Goal: Task Accomplishment & Management: Manage account settings

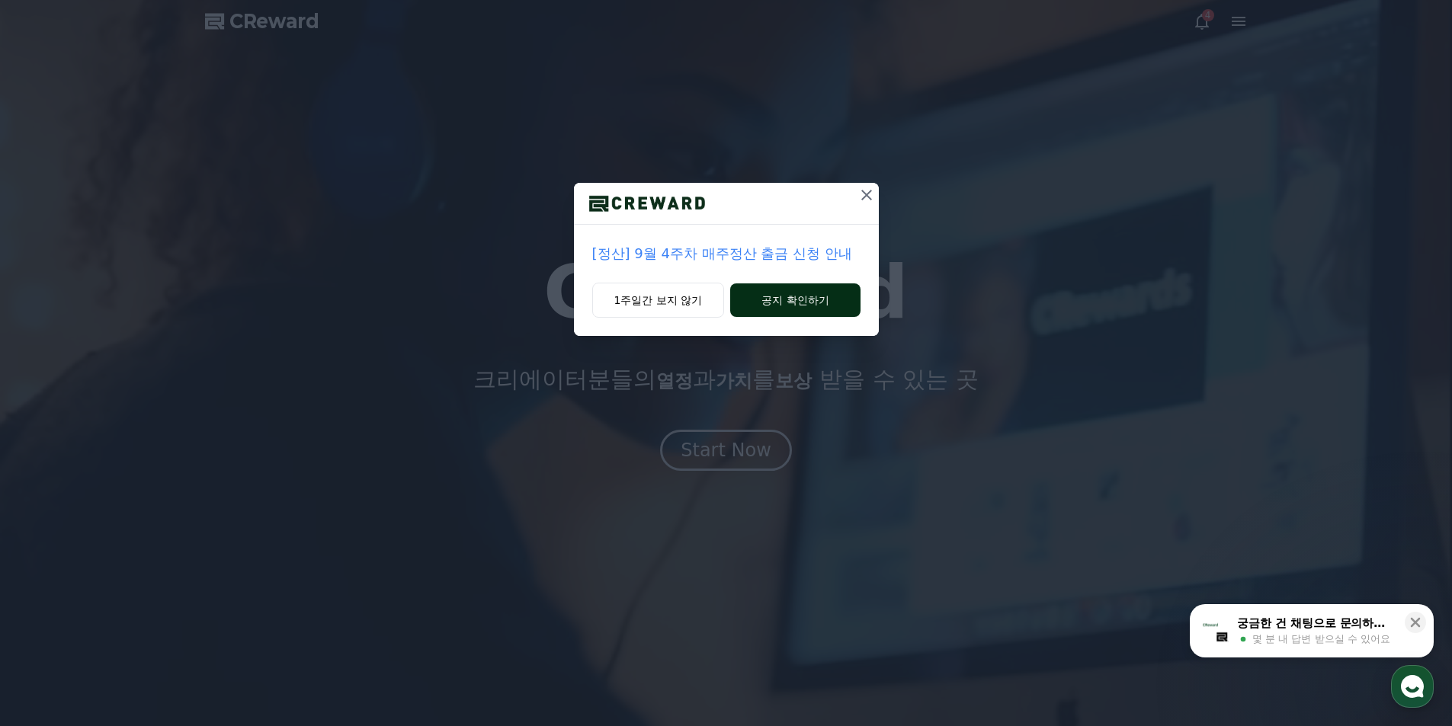
click at [800, 302] on button "공지 확인하기" at bounding box center [795, 301] width 130 height 34
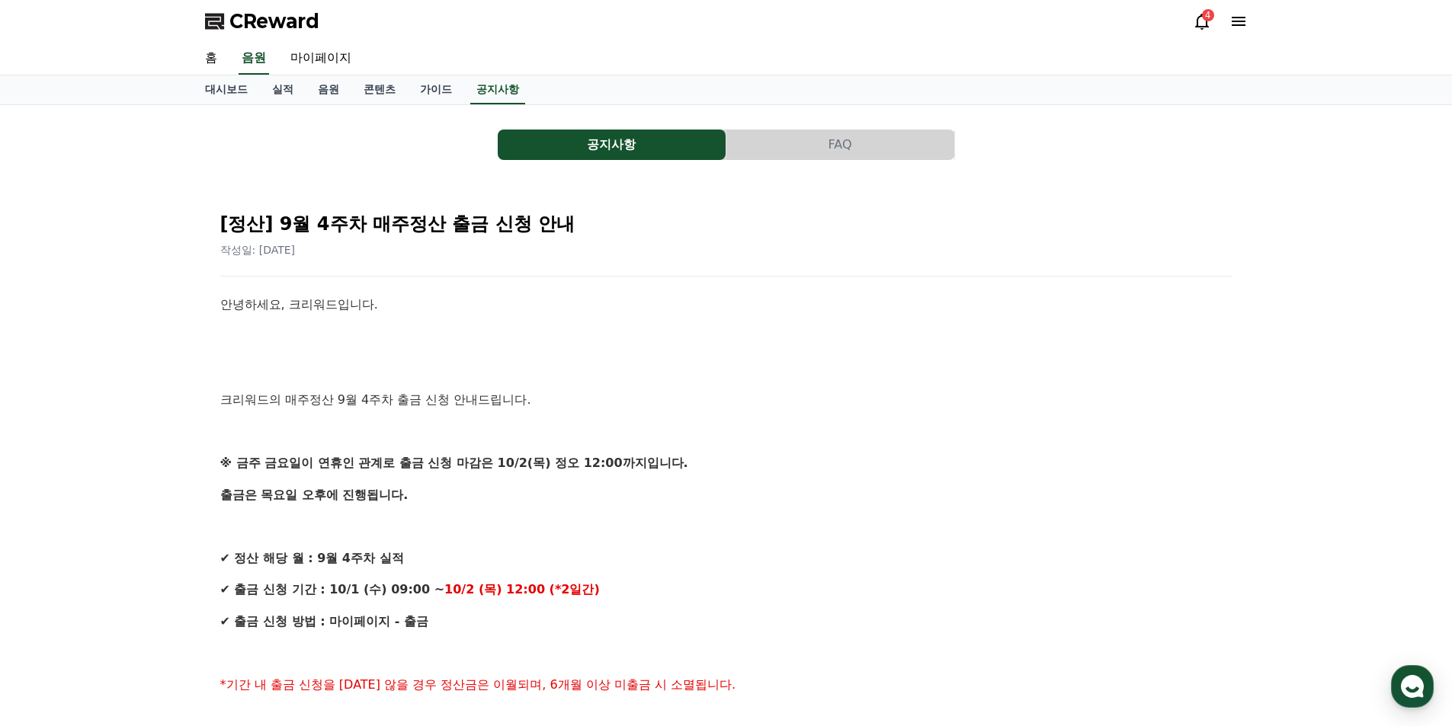
click at [1235, 24] on icon at bounding box center [1239, 21] width 14 height 9
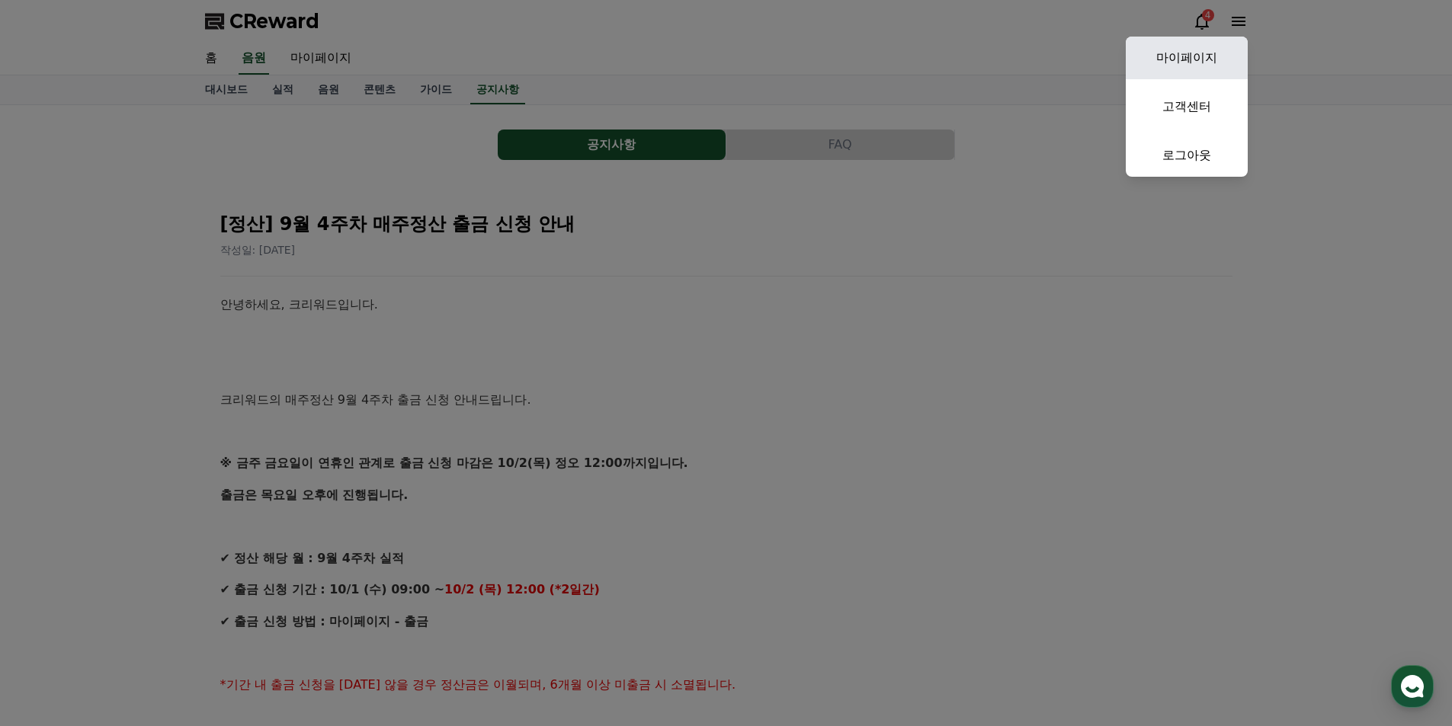
click at [1182, 54] on link "마이페이지" at bounding box center [1187, 58] width 122 height 43
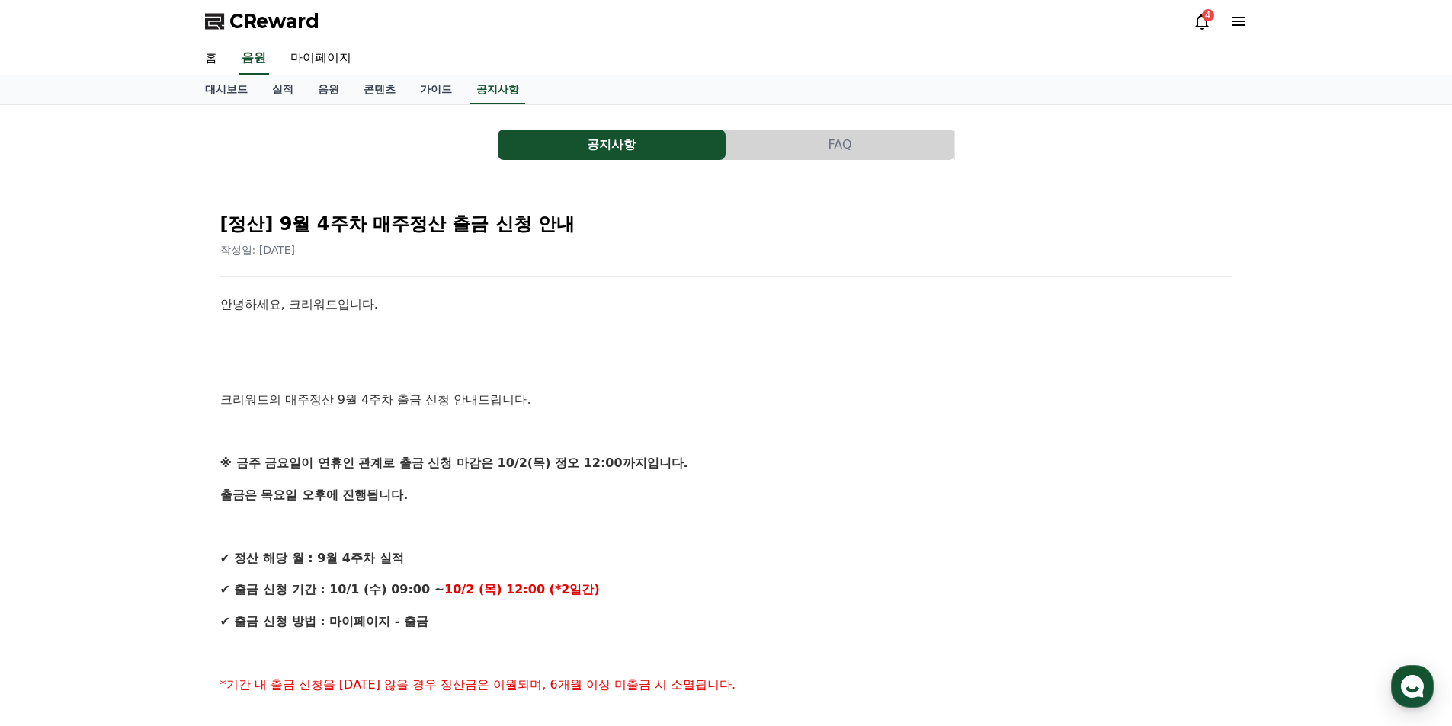
select select "**********"
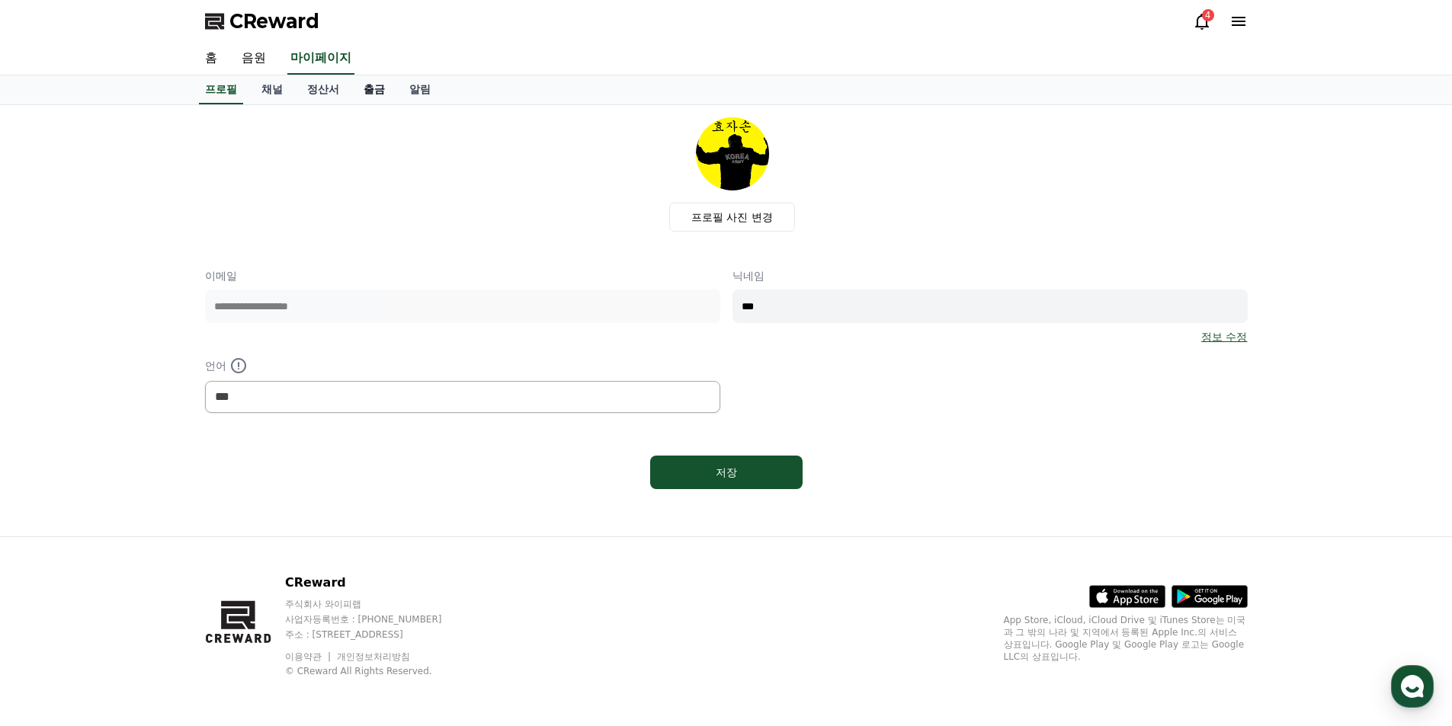
click at [379, 88] on link "출금" at bounding box center [374, 89] width 46 height 29
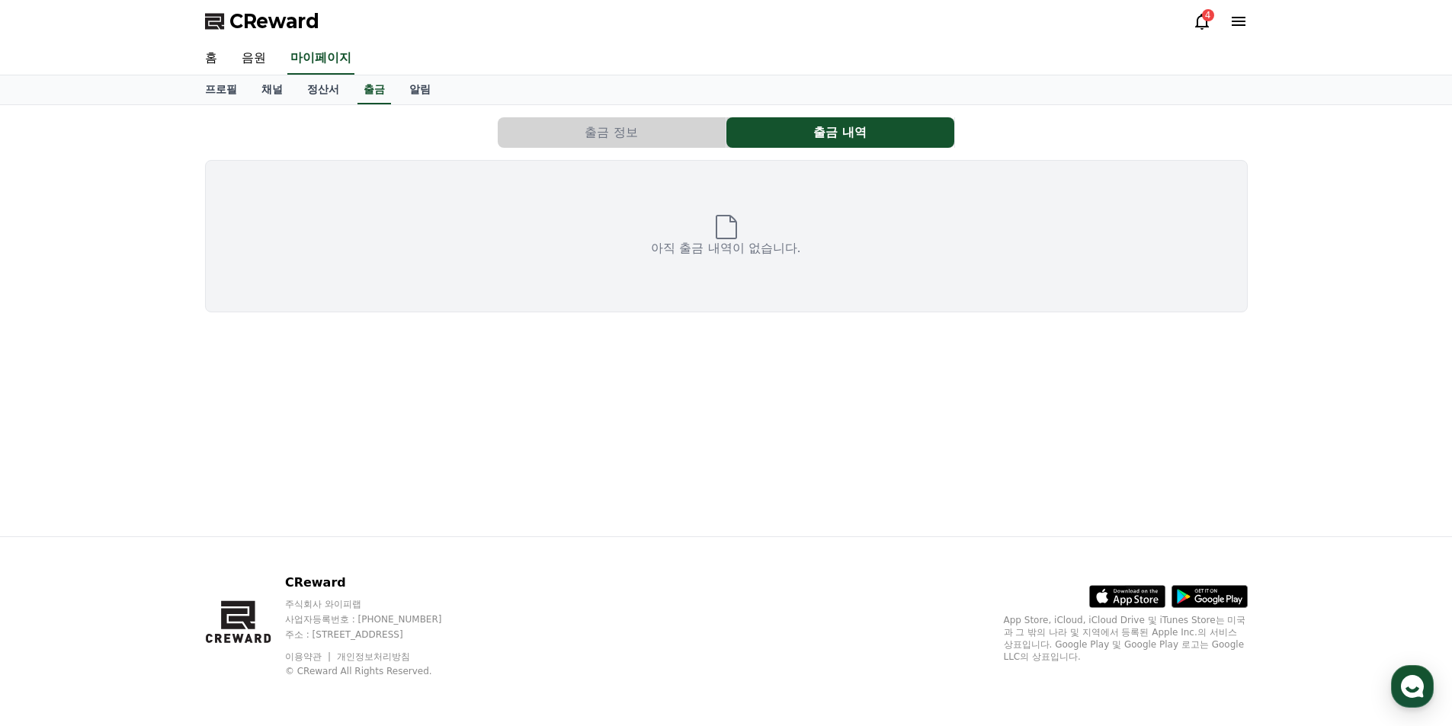
click at [678, 141] on button "출금 정보" at bounding box center [612, 132] width 228 height 30
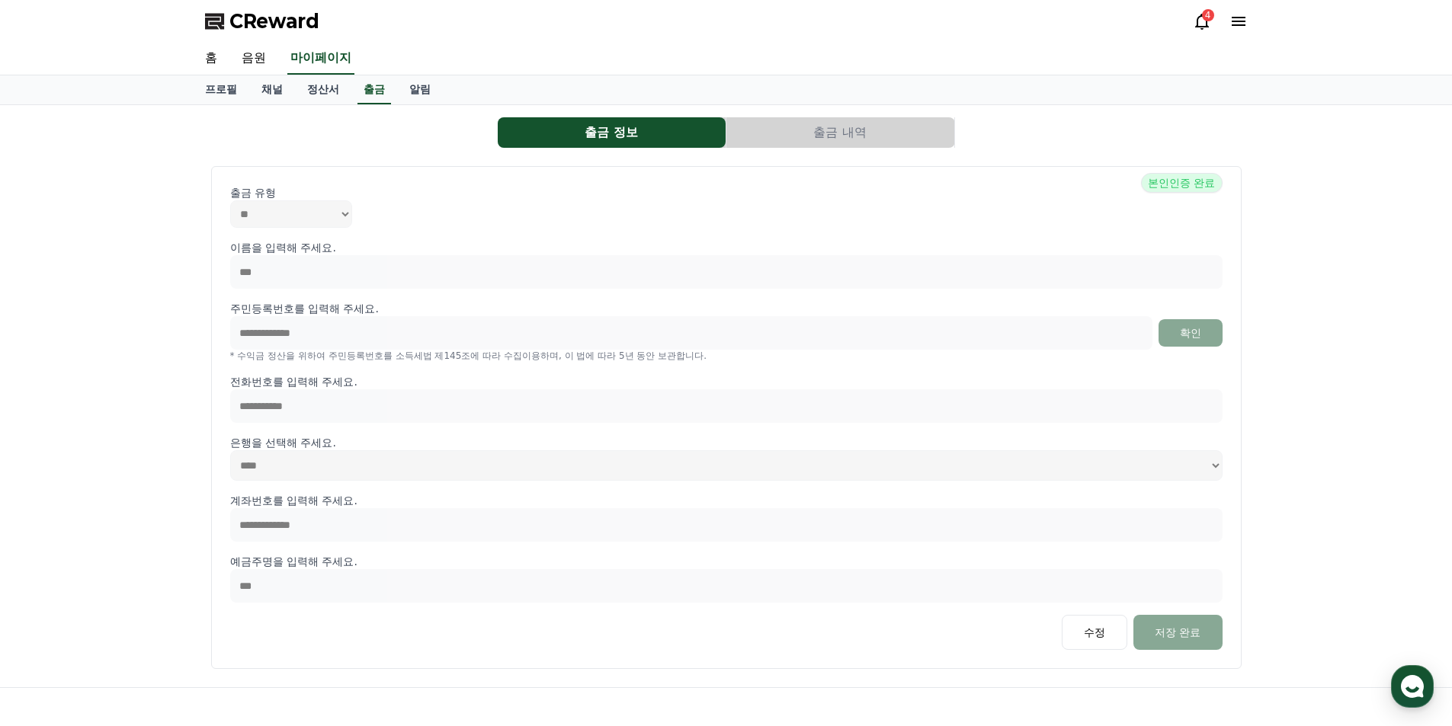
click at [803, 139] on button "출금 내역" at bounding box center [840, 132] width 228 height 30
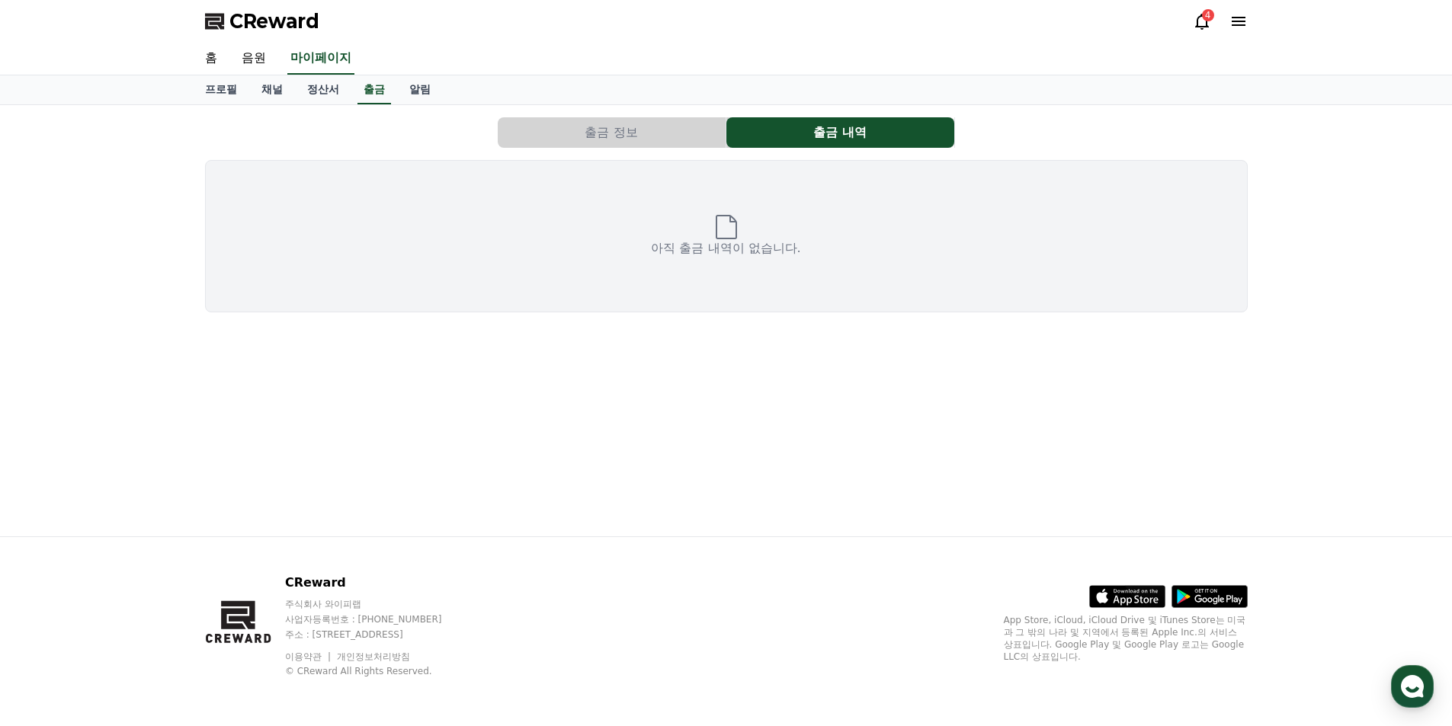
click at [765, 201] on div "아직 출금 내역이 없습니다." at bounding box center [726, 236] width 1043 height 152
click at [269, 12] on span "CReward" at bounding box center [274, 21] width 90 height 24
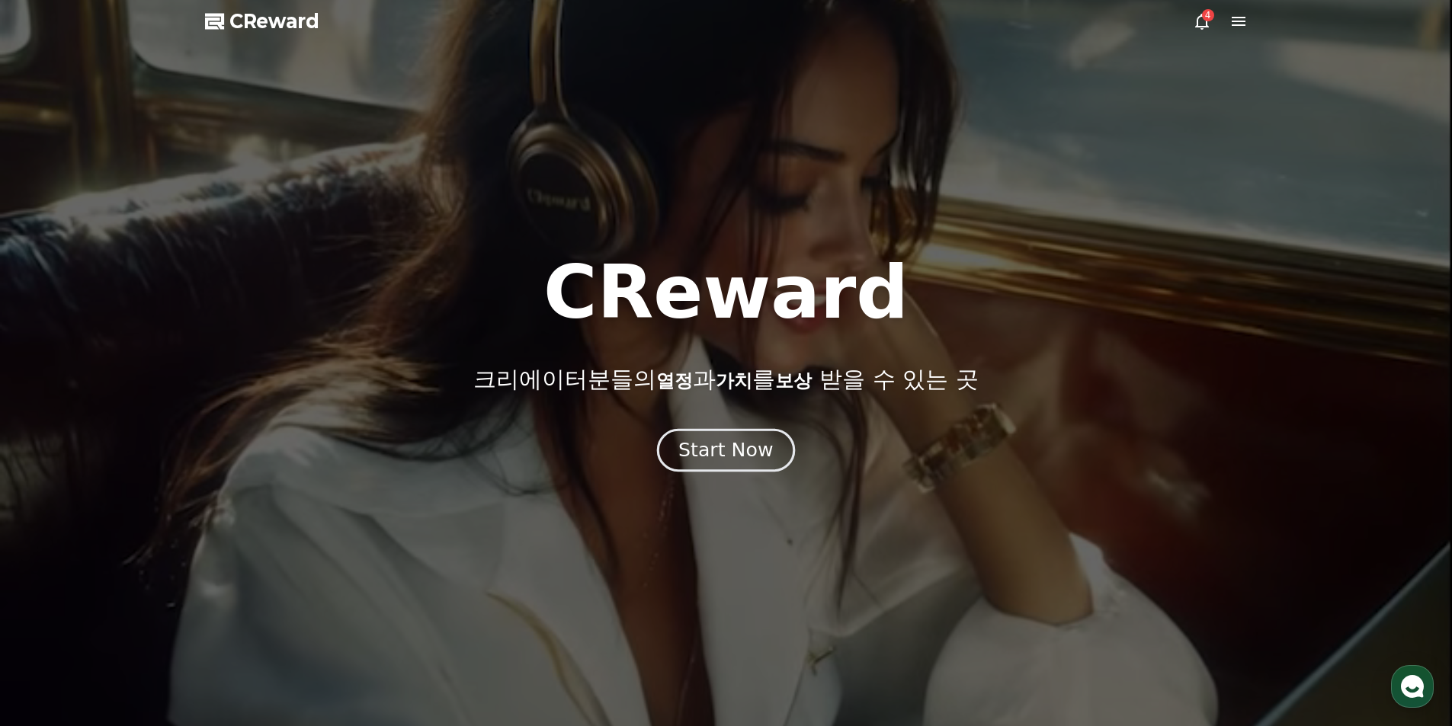
click at [710, 444] on div "Start Now" at bounding box center [725, 450] width 95 height 26
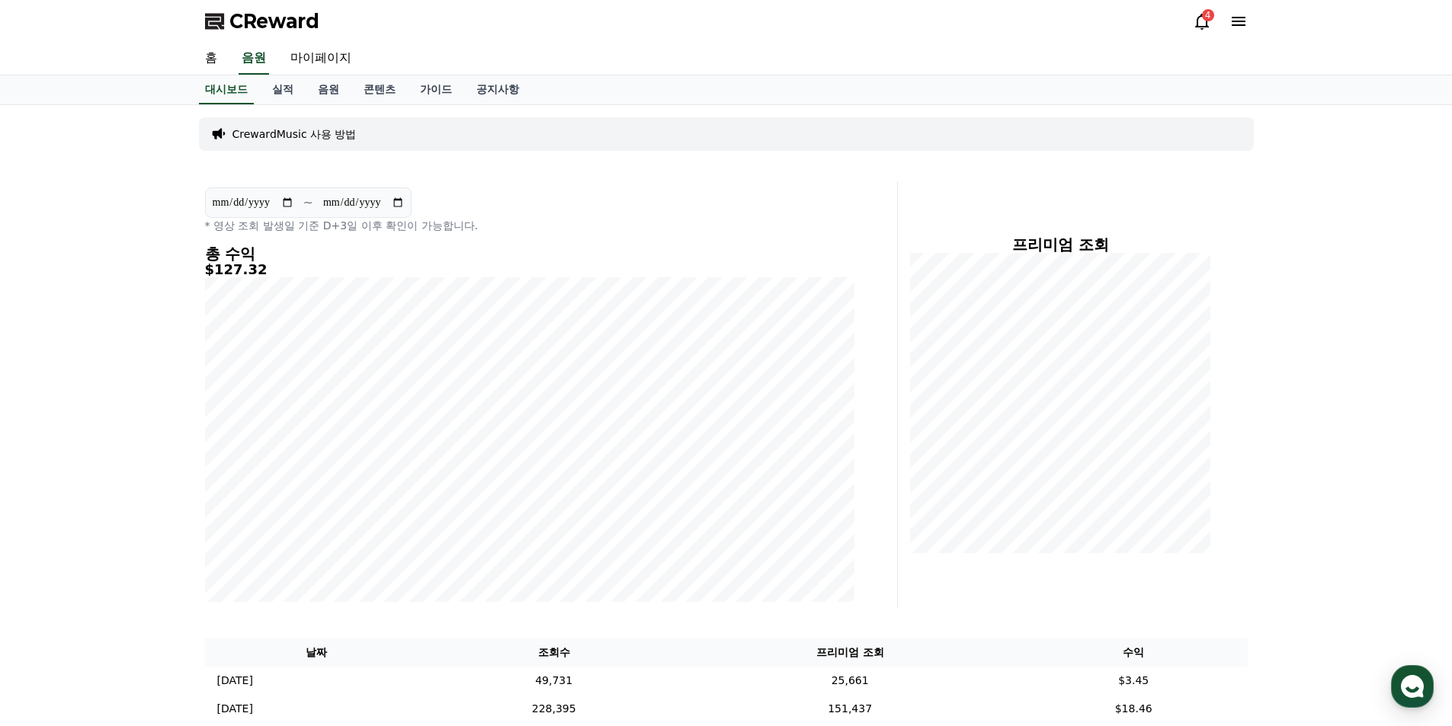
click at [1203, 10] on div "4" at bounding box center [1208, 15] width 12 height 12
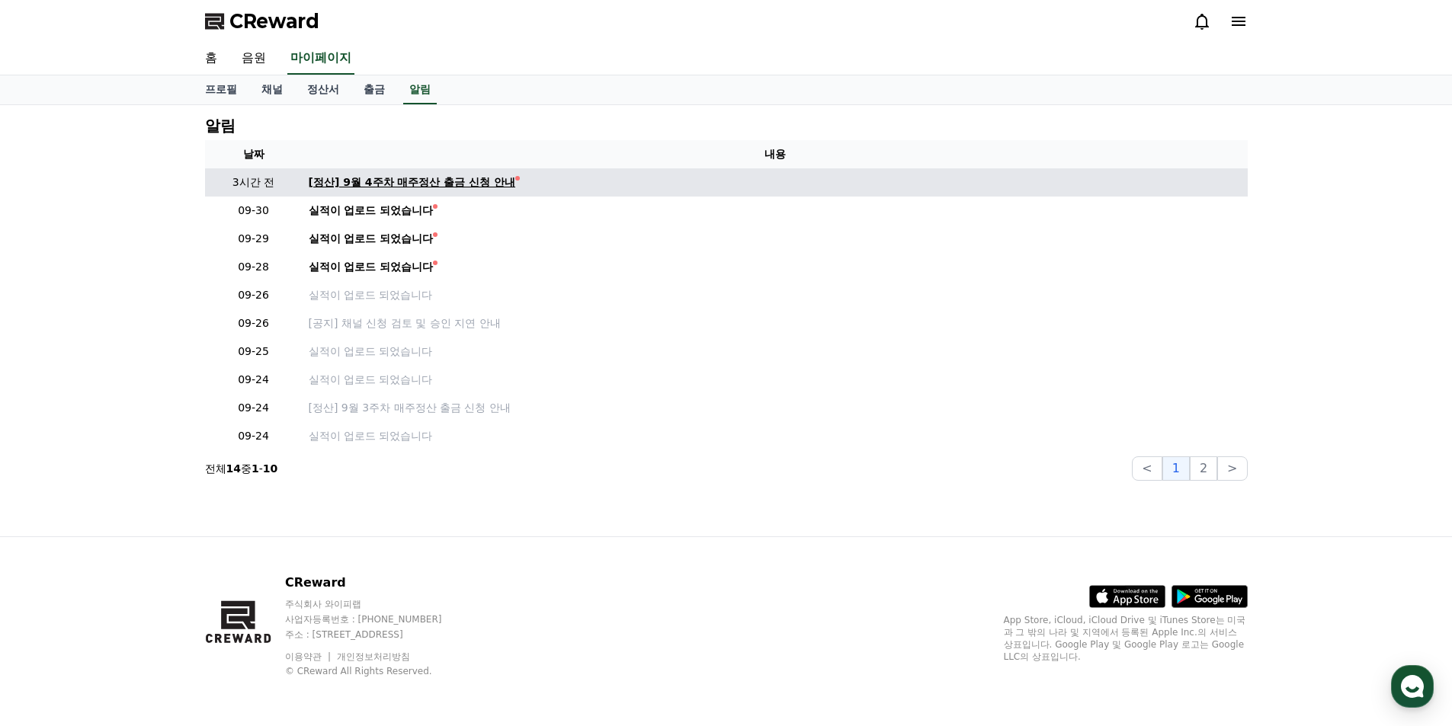
click at [443, 180] on div "[정산] 9월 4주차 매주정산 출금 신청 안내" at bounding box center [412, 183] width 207 height 16
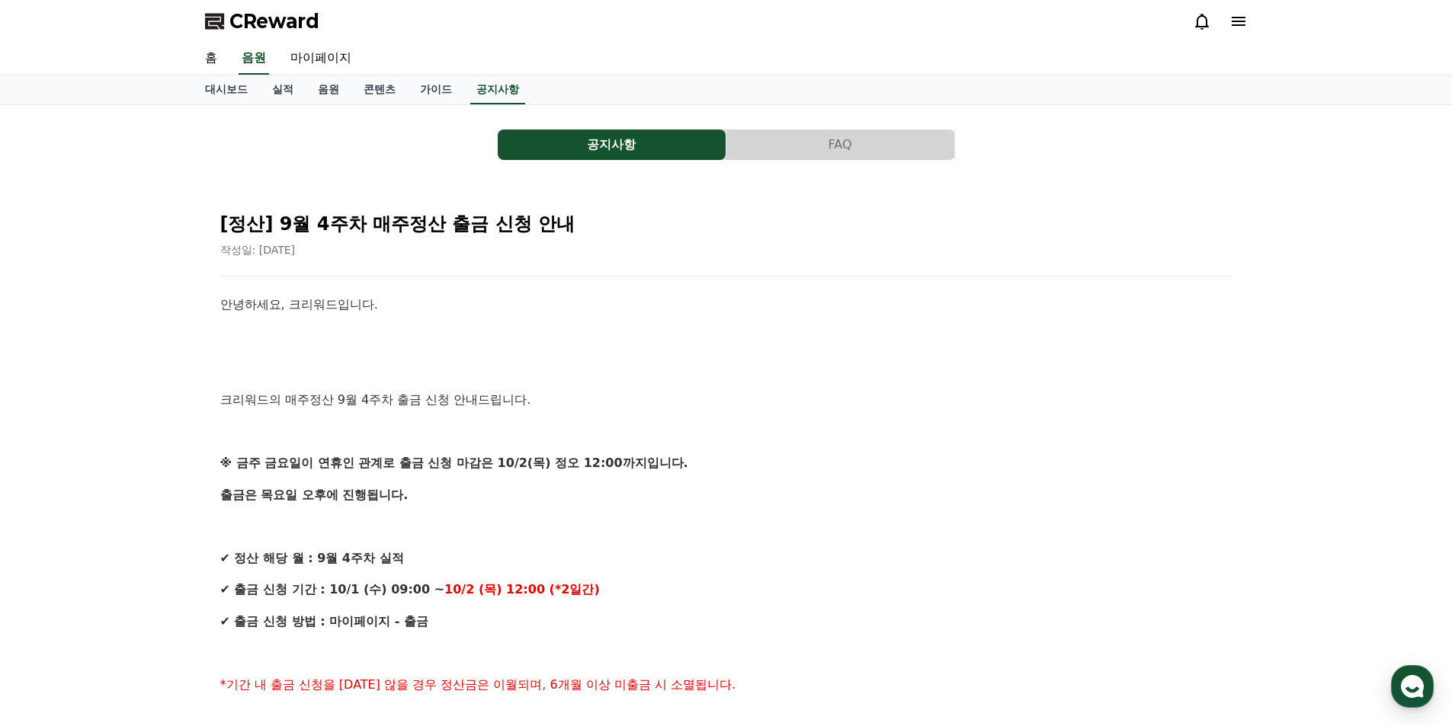
click at [848, 494] on p "출금은 목요일 오후에 진행됩니다." at bounding box center [726, 495] width 1012 height 20
click at [1231, 27] on icon at bounding box center [1238, 21] width 18 height 18
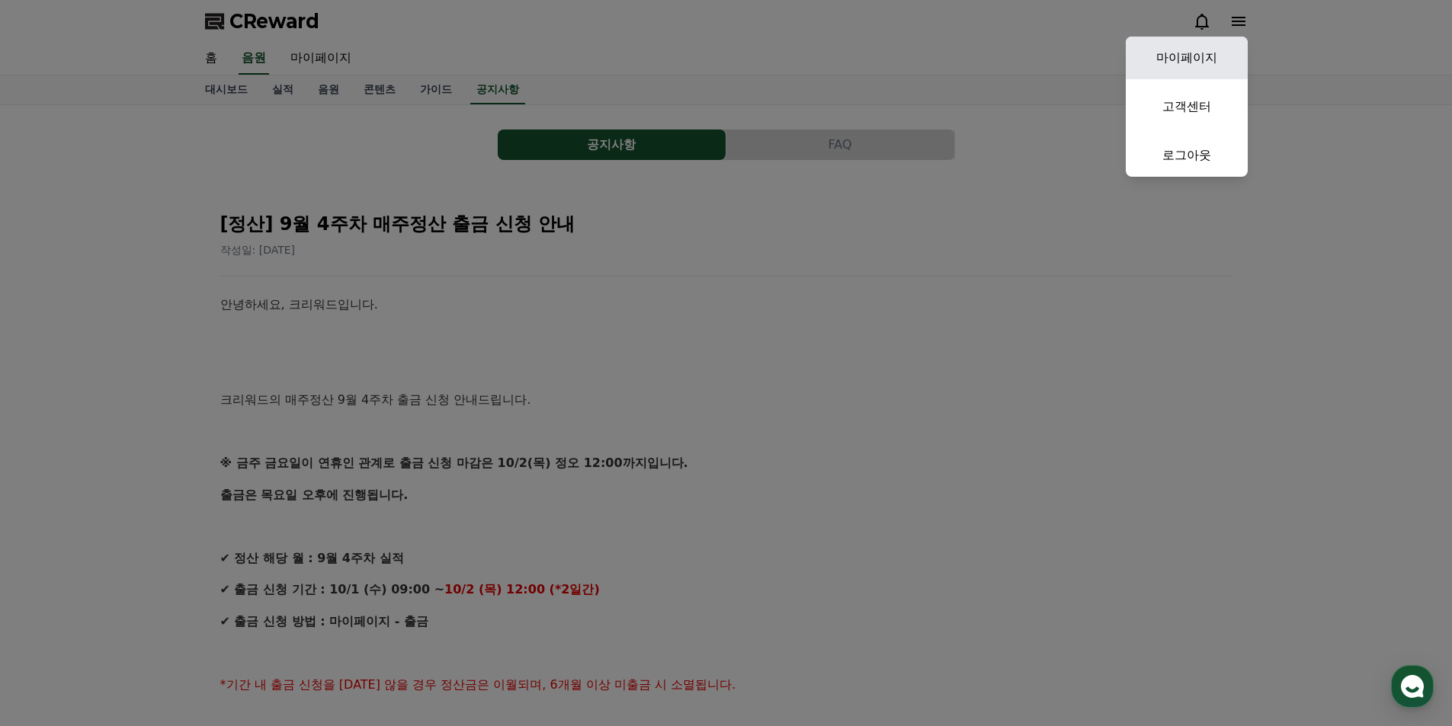
click at [1203, 58] on link "마이페이지" at bounding box center [1187, 58] width 122 height 43
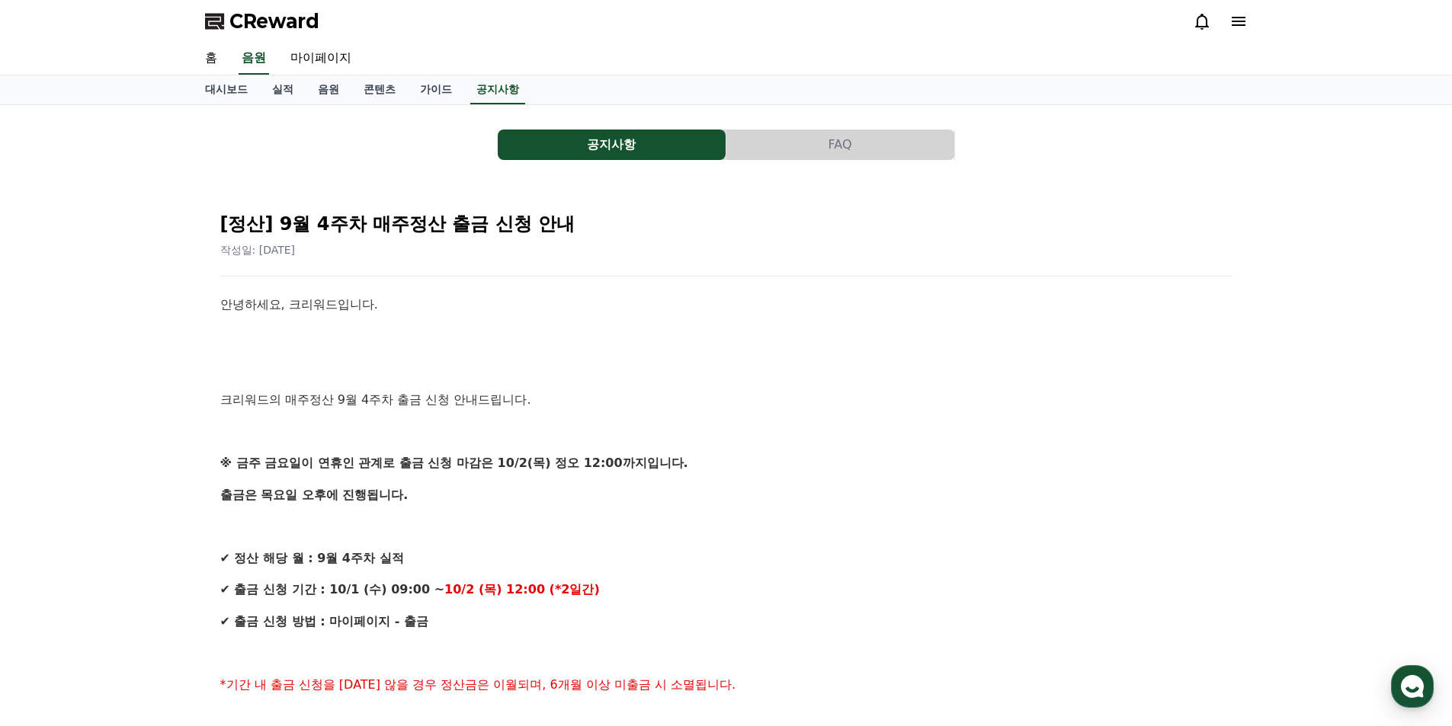
select select "**********"
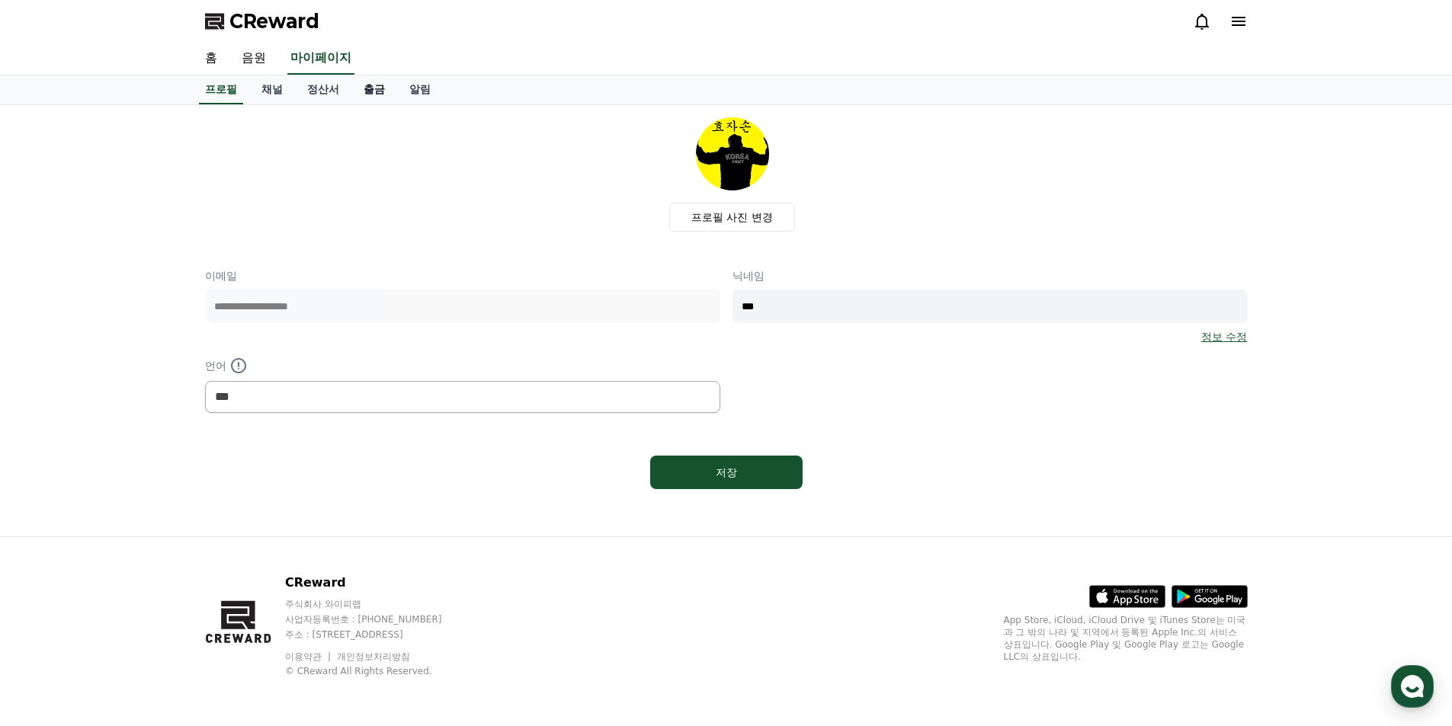
click at [364, 89] on link "출금" at bounding box center [374, 89] width 46 height 29
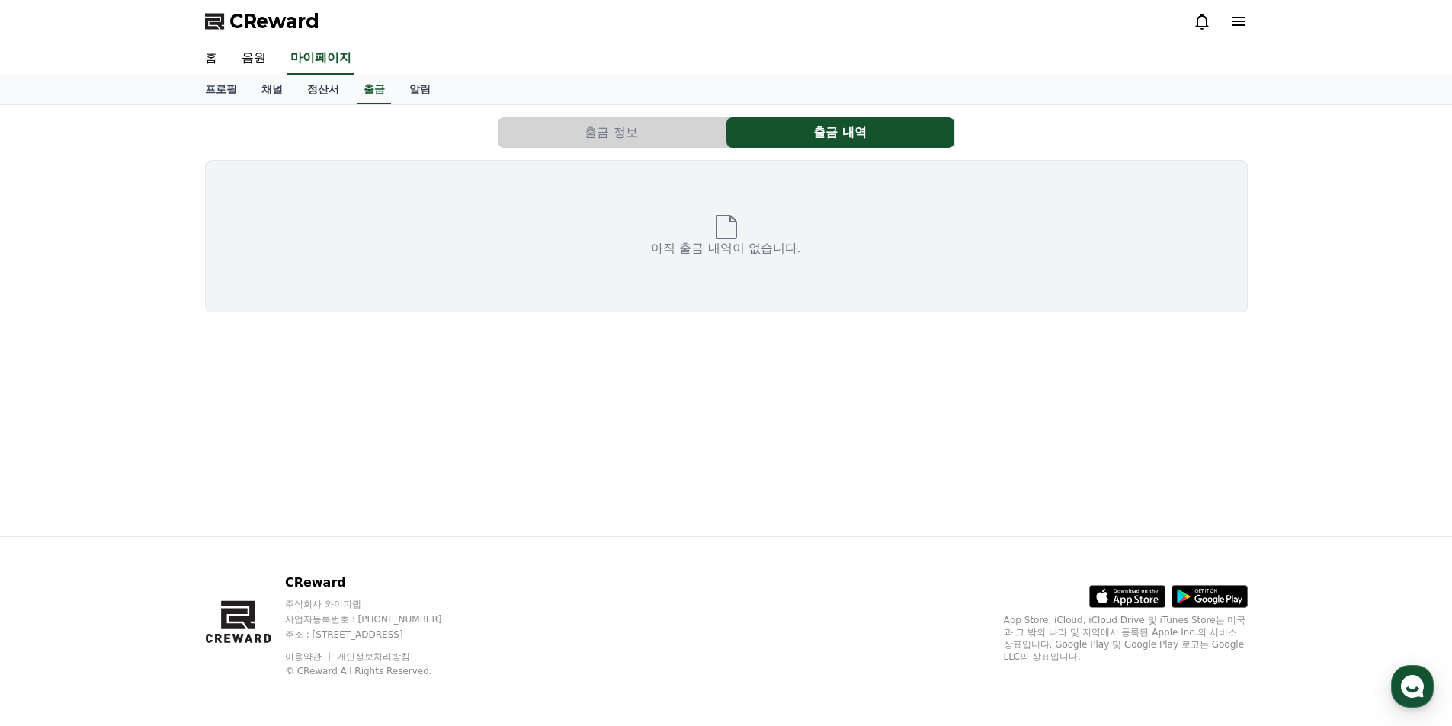
click at [665, 143] on button "출금 정보" at bounding box center [612, 132] width 228 height 30
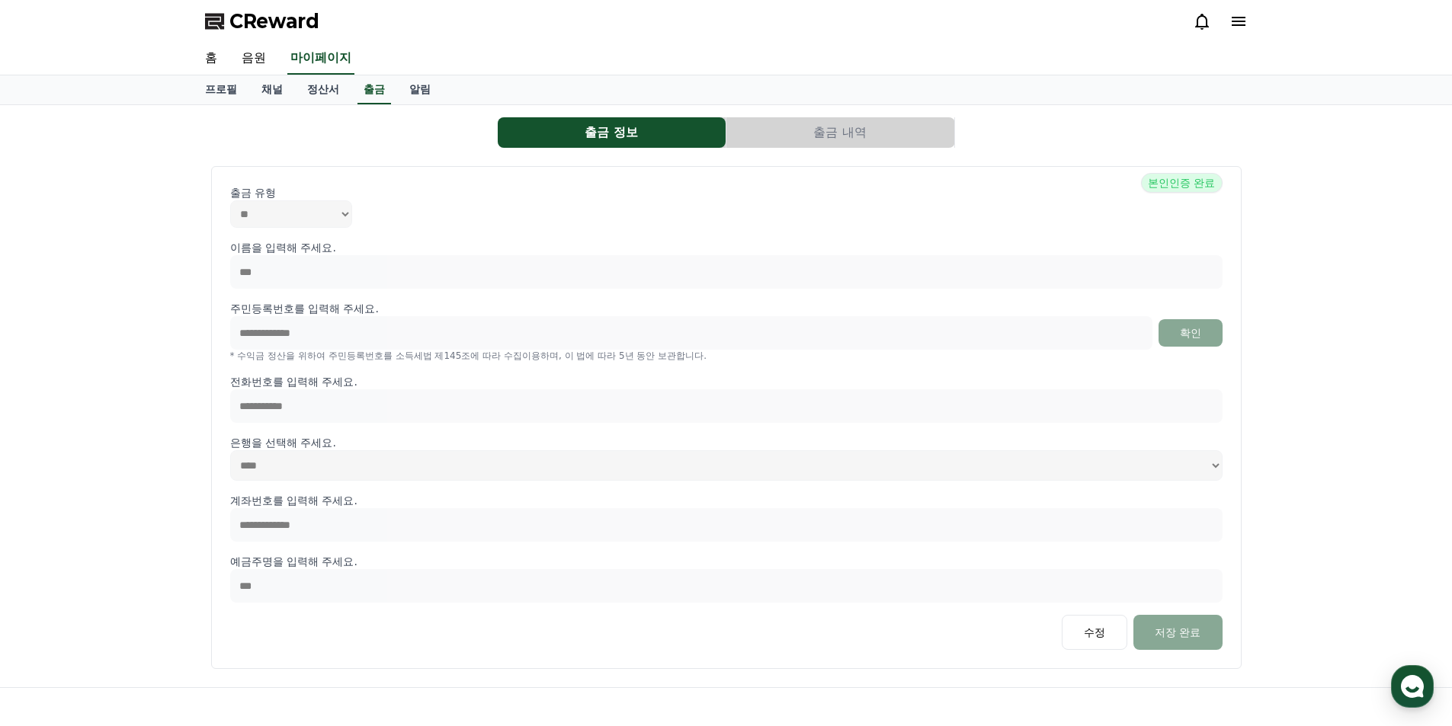
click at [830, 117] on div "**********" at bounding box center [726, 396] width 1055 height 570
click at [833, 130] on button "출금 내역" at bounding box center [840, 132] width 228 height 30
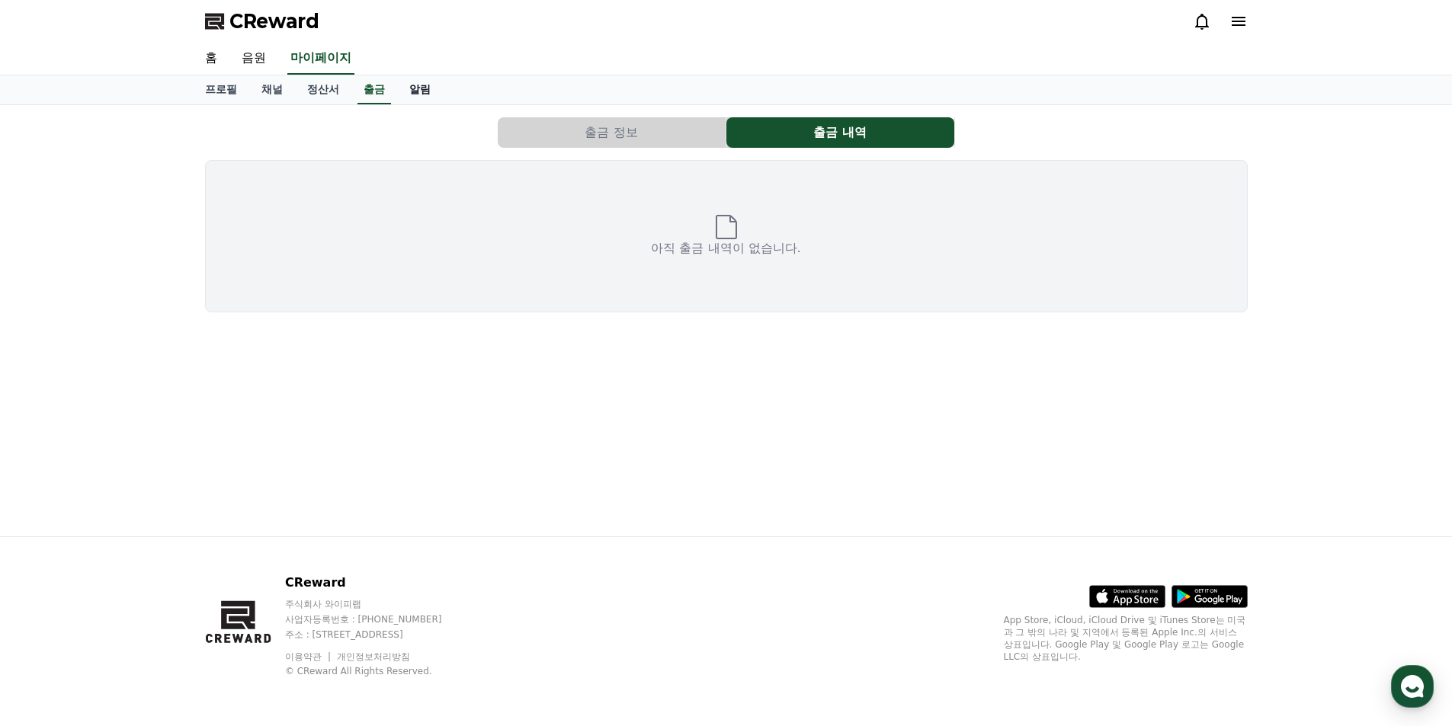
click at [429, 92] on link "알림" at bounding box center [420, 89] width 46 height 29
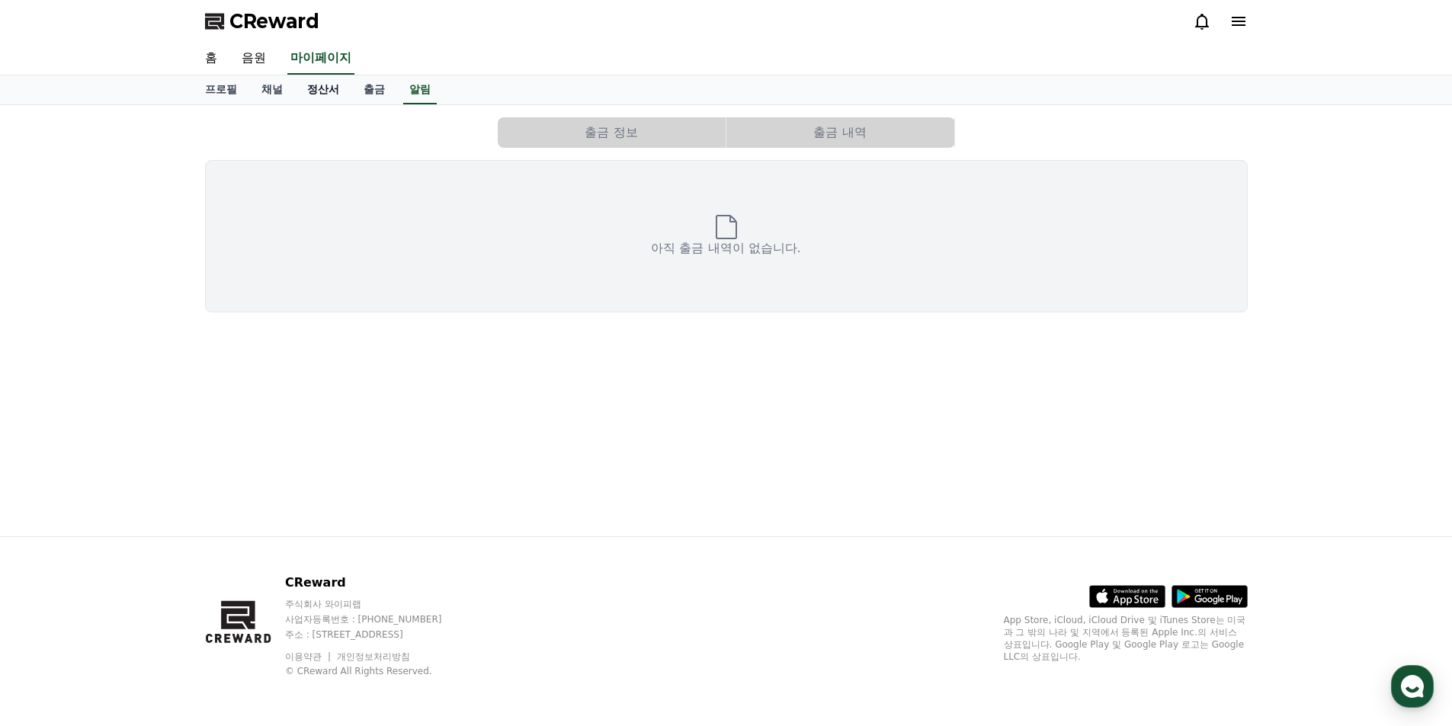
click at [320, 91] on link "정산서" at bounding box center [323, 89] width 56 height 29
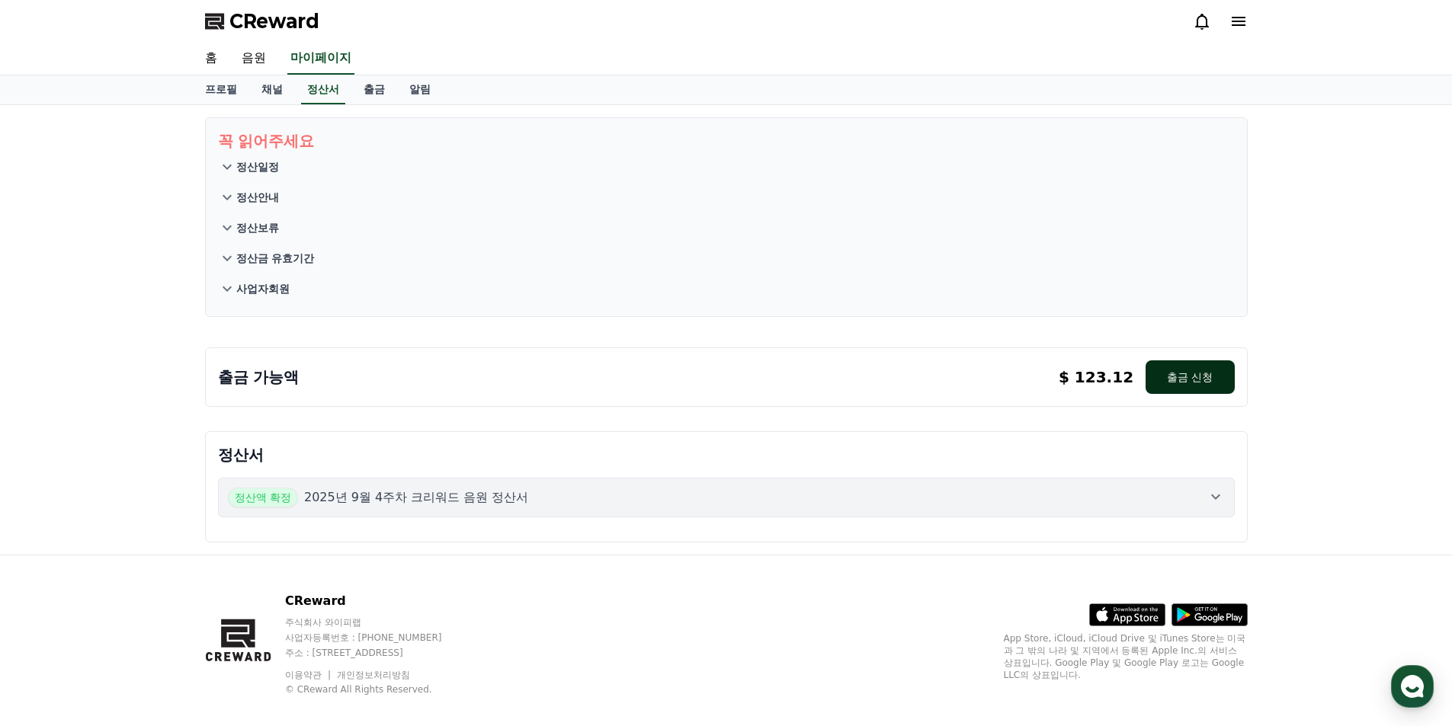
click at [1204, 380] on button "출금 신청" at bounding box center [1190, 377] width 88 height 34
